Goal: Information Seeking & Learning: Learn about a topic

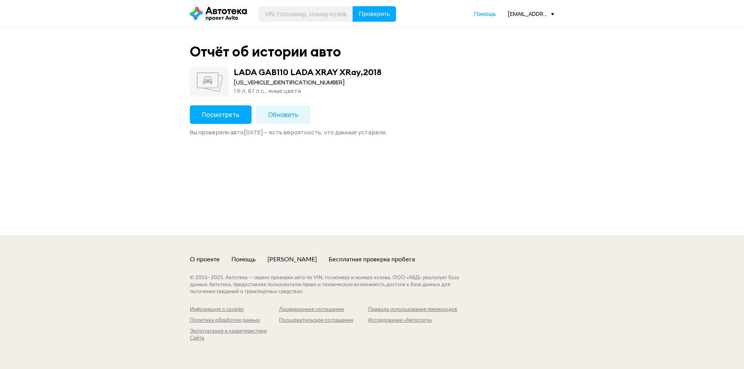
click at [225, 113] on span "Посмотреть" at bounding box center [221, 114] width 38 height 9
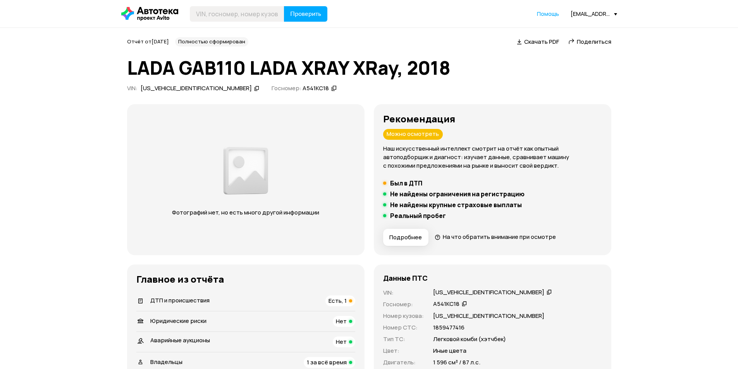
click at [407, 183] on h5 "Был в ДТП" at bounding box center [406, 183] width 32 height 8
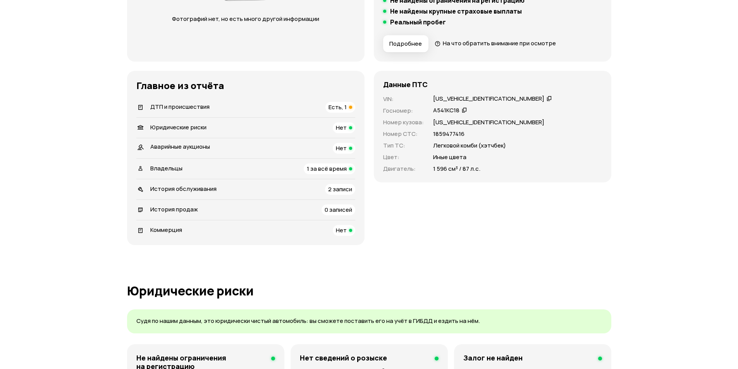
click at [213, 103] on div "ДТП и происшествия Есть, 1" at bounding box center [245, 107] width 219 height 11
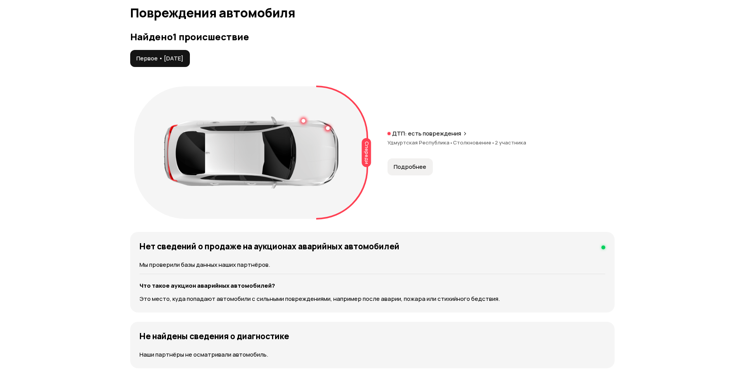
scroll to position [782, 0]
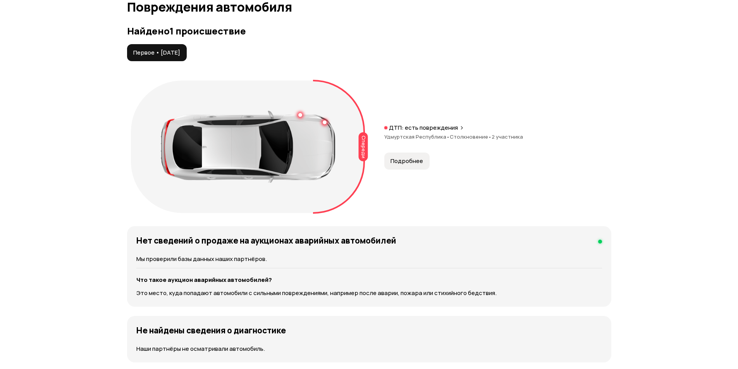
click at [404, 163] on span "Подробнее" at bounding box center [406, 161] width 33 height 8
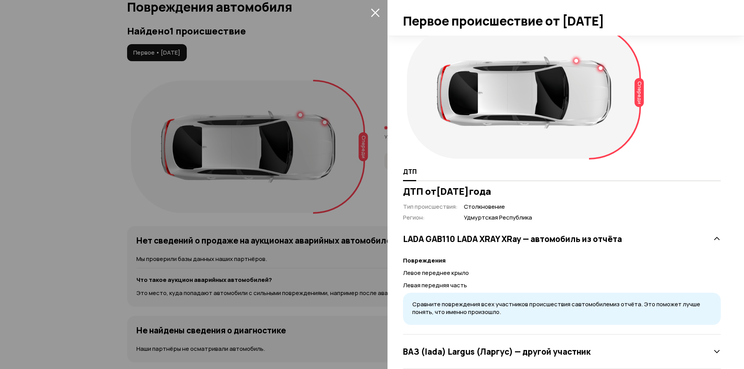
scroll to position [29, 0]
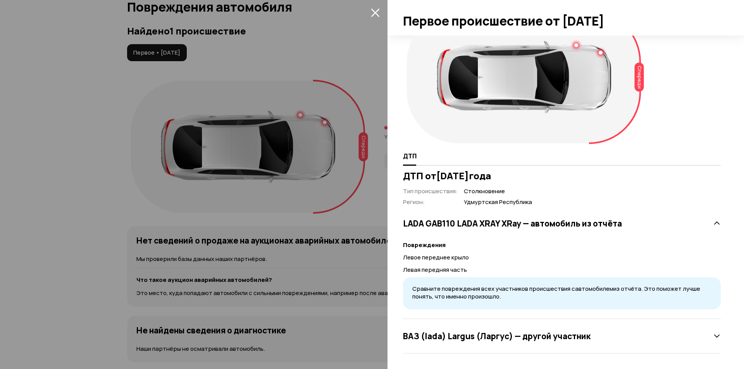
click at [700, 339] on div "ВАЗ (lada) [PERSON_NAME] (Ларгус) — другой участник" at bounding box center [562, 335] width 318 height 15
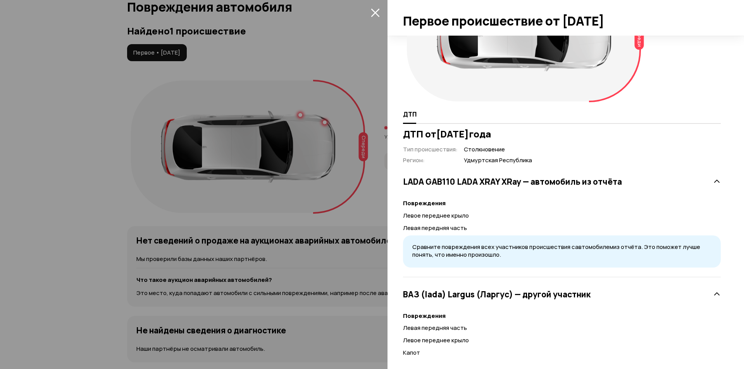
scroll to position [184, 0]
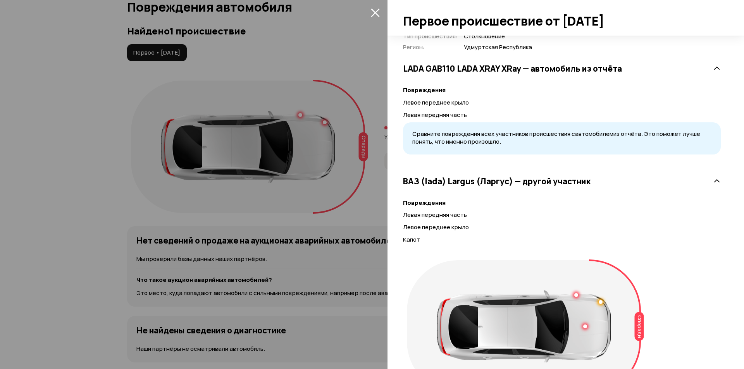
click at [564, 182] on h3 "ВАЗ (lada) [PERSON_NAME] (Ларгус) — другой участник" at bounding box center [496, 181] width 187 height 10
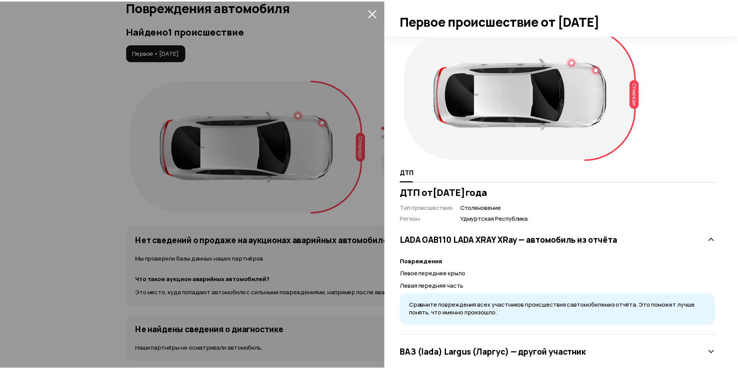
scroll to position [0, 0]
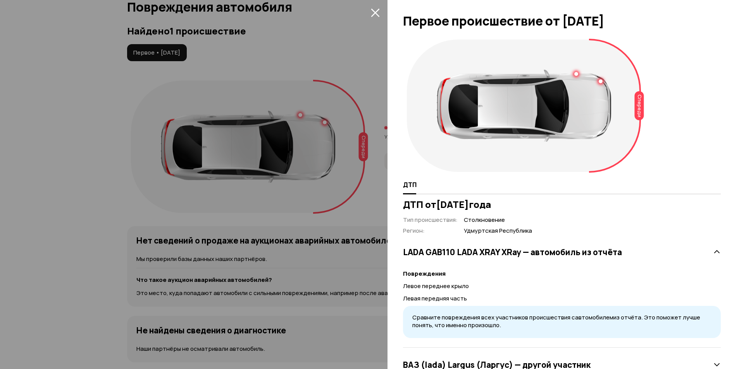
click at [375, 10] on icon "закрыть" at bounding box center [375, 12] width 9 height 9
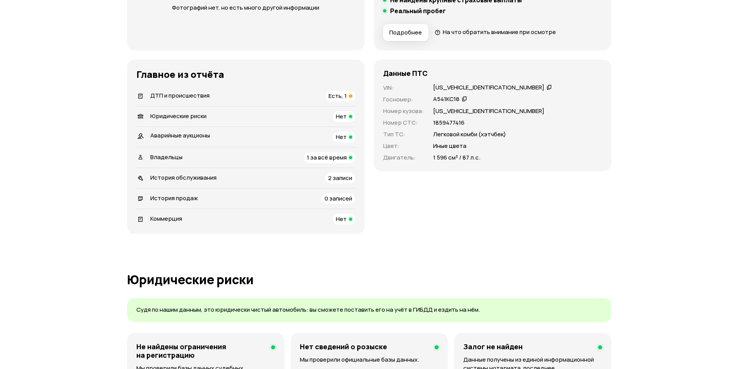
scroll to position [201, 0]
